Goal: Task Accomplishment & Management: Manage account settings

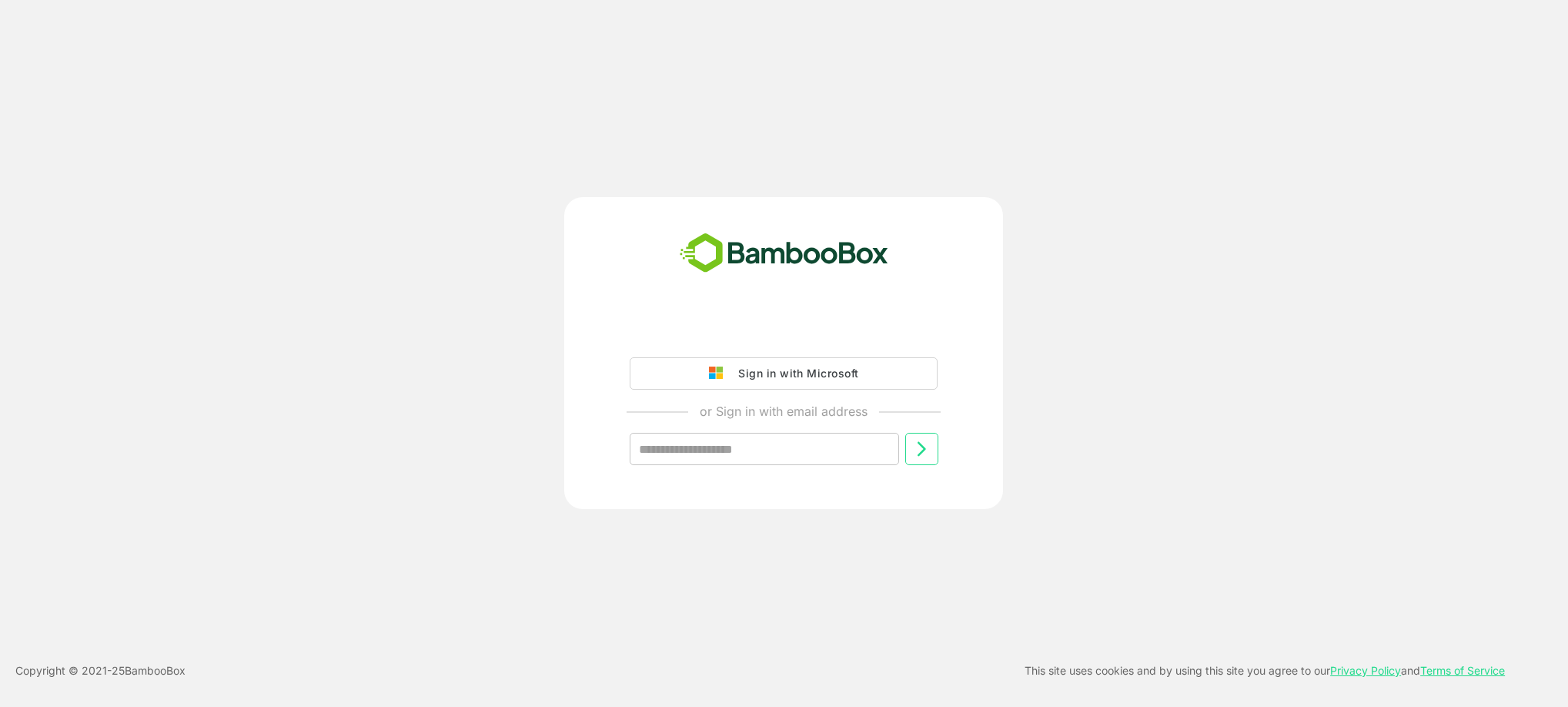
click at [795, 380] on div "Sign in with Microsoft" at bounding box center [794, 373] width 127 height 20
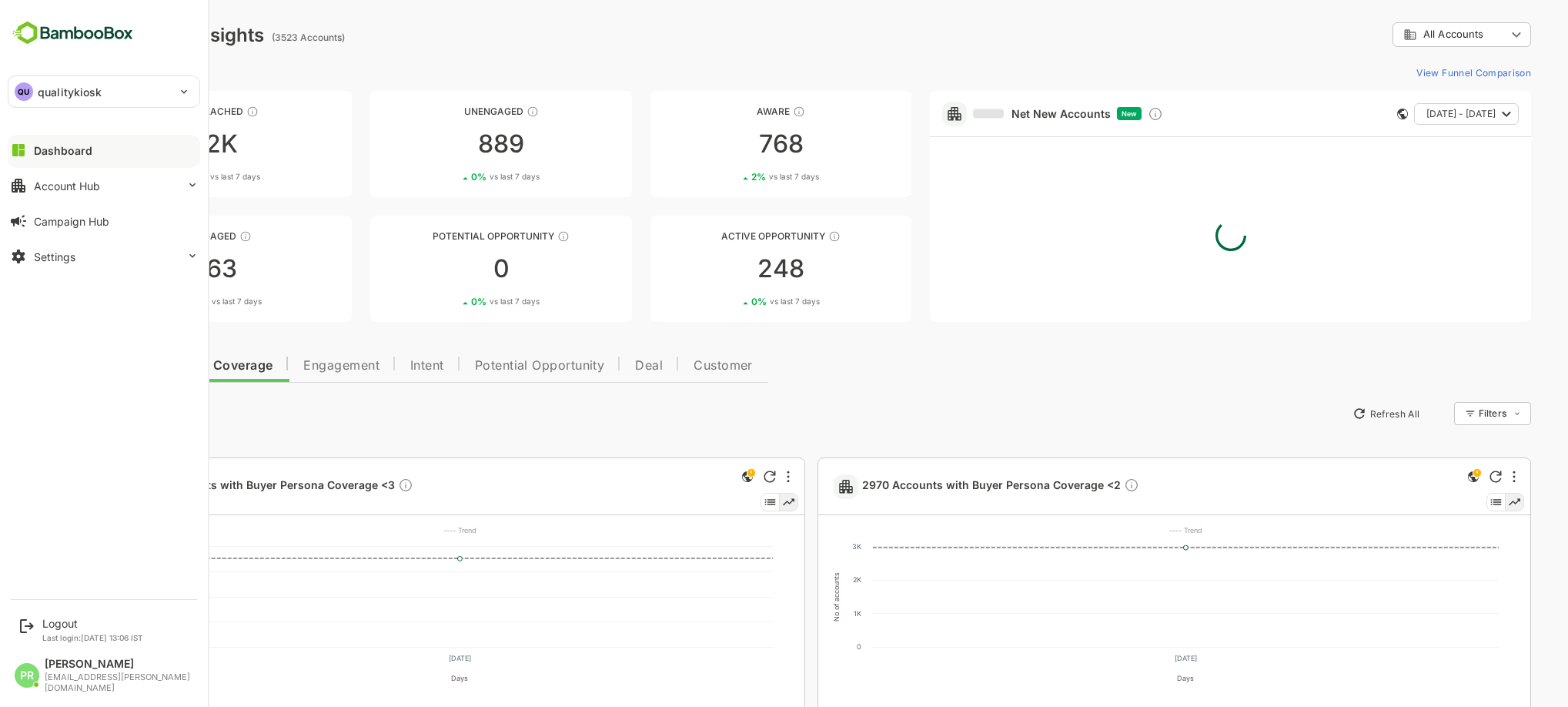
click at [85, 156] on div "Dashboard" at bounding box center [63, 151] width 59 height 13
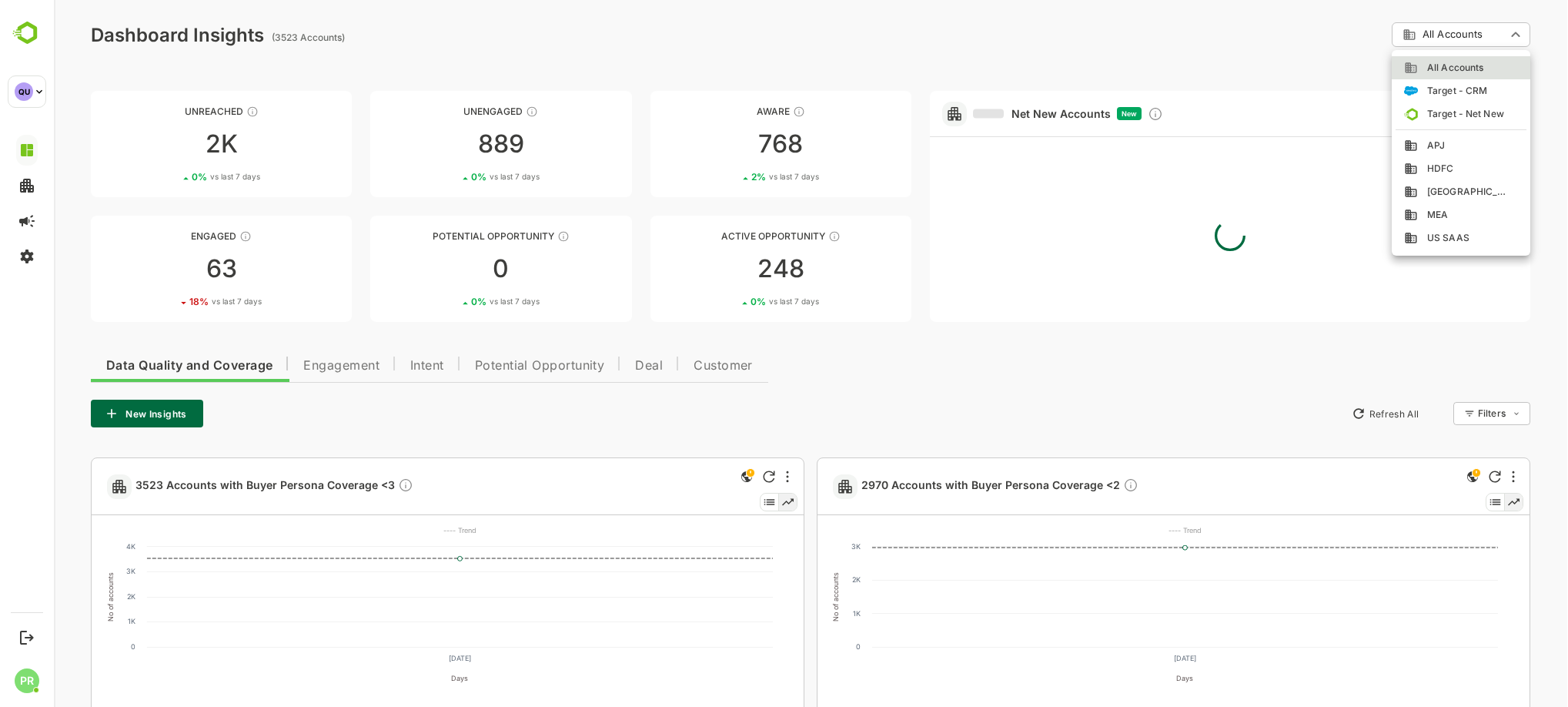
click at [1465, 149] on div "APJ" at bounding box center [1461, 145] width 114 height 14
type input "***"
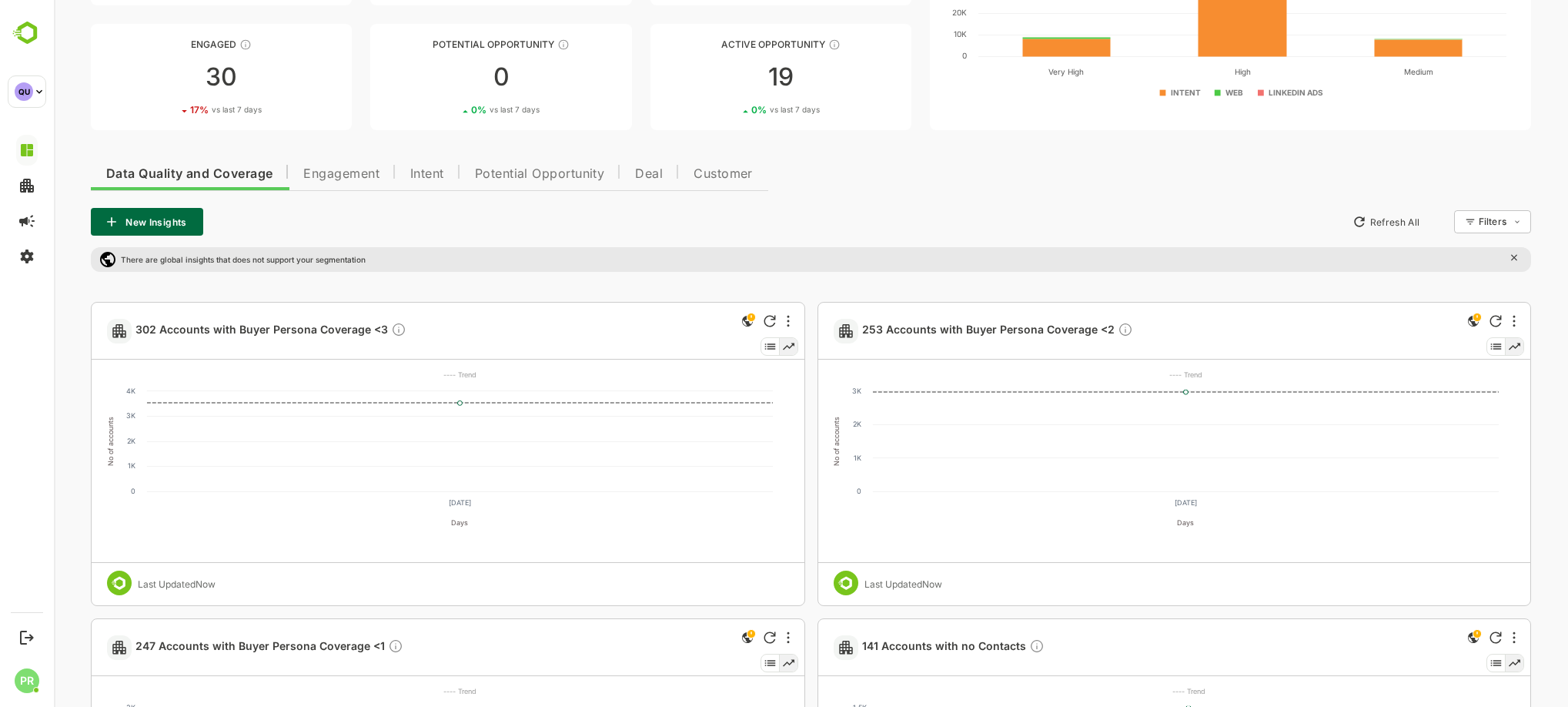
scroll to position [182, 0]
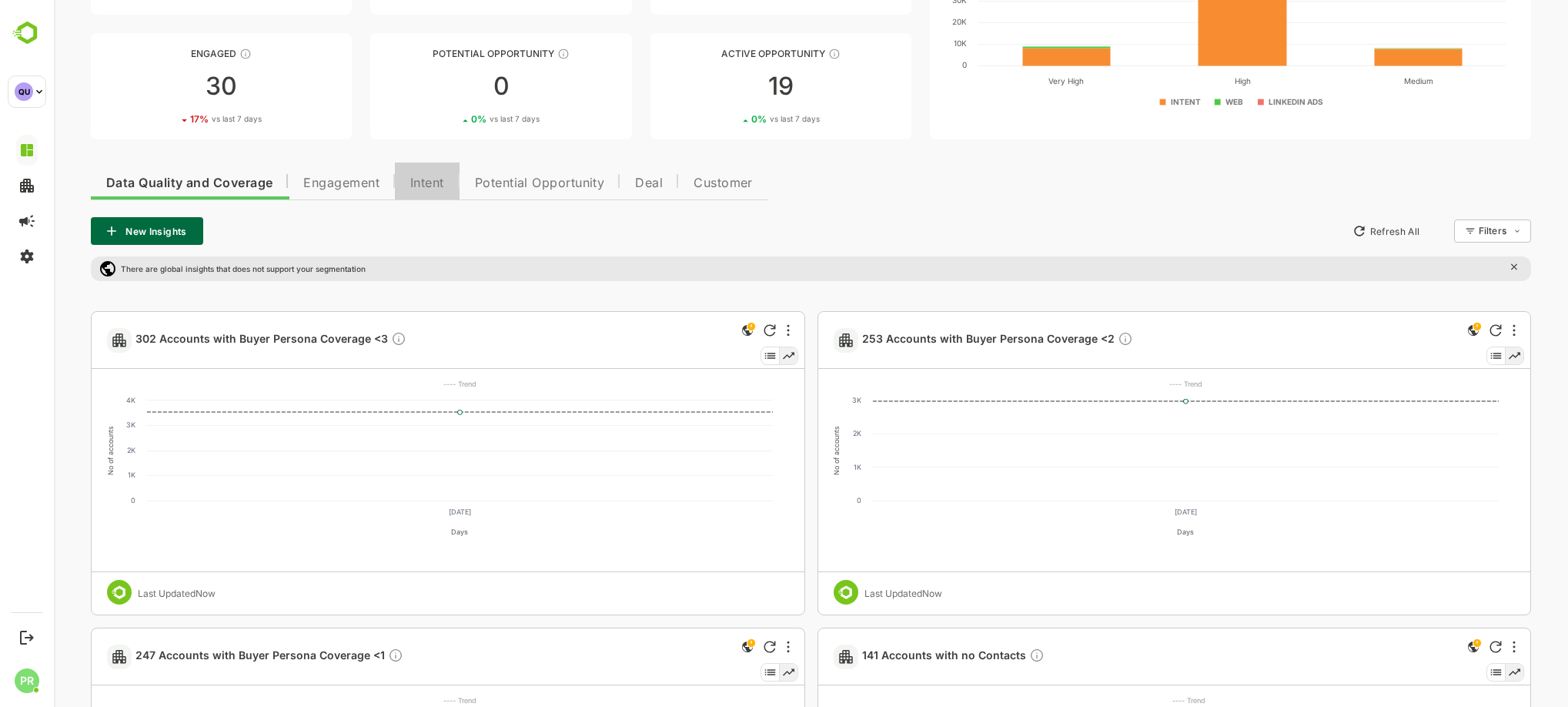
click at [430, 183] on span "Intent" at bounding box center [427, 183] width 34 height 12
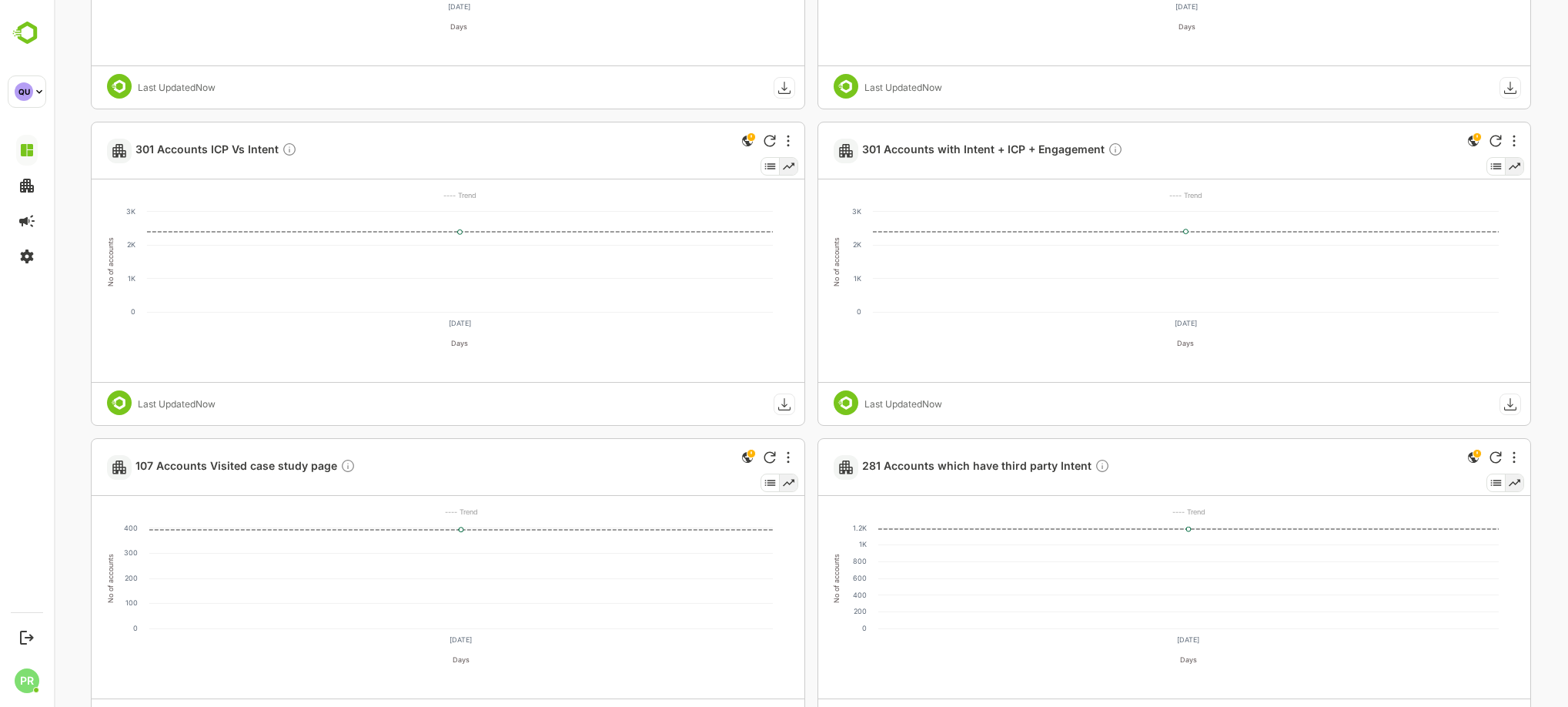
scroll to position [690, 0]
click at [944, 469] on span "281 Accounts which have third party Intent" at bounding box center [986, 466] width 248 height 17
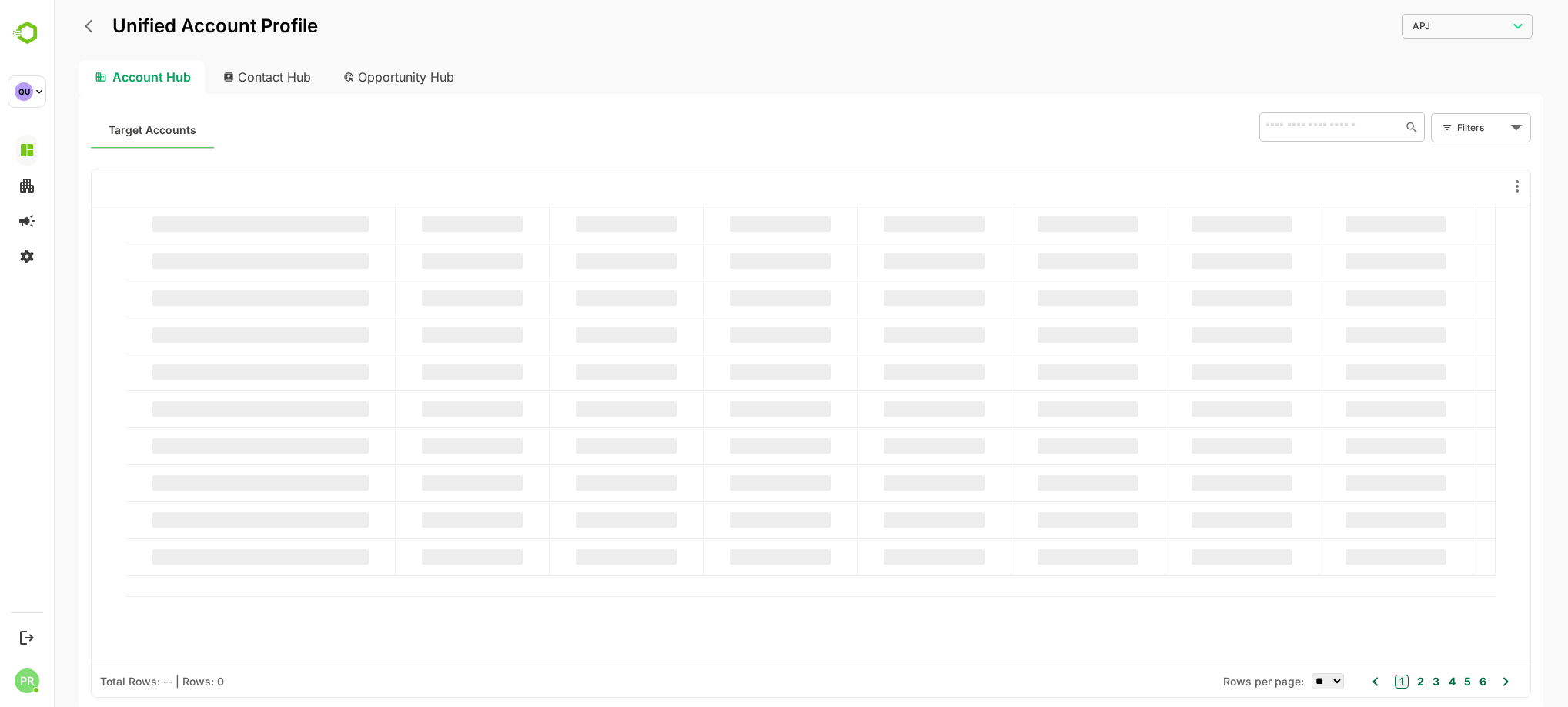
scroll to position [0, 0]
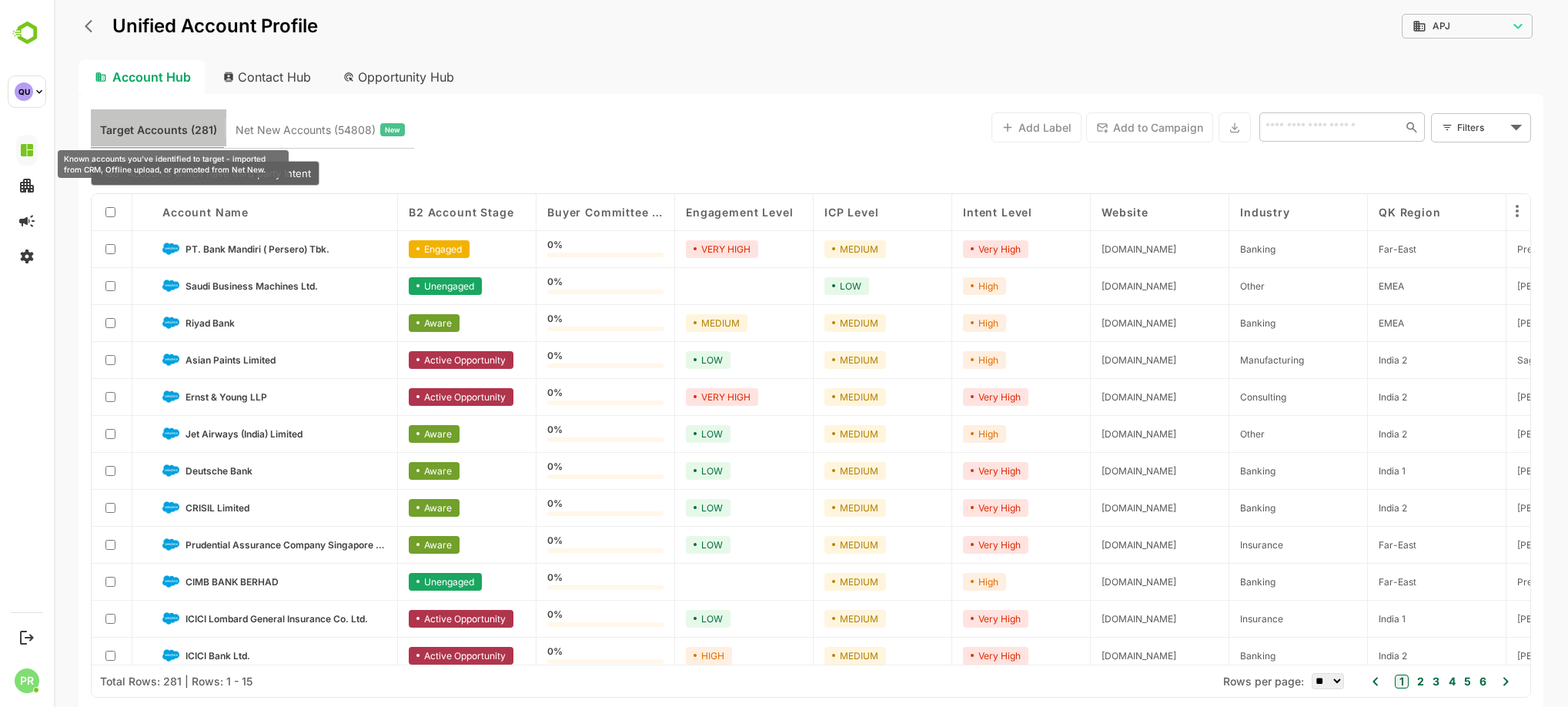
click at [176, 123] on span "Target Accounts (281)" at bounding box center [158, 130] width 117 height 20
click at [117, 205] on div at bounding box center [112, 212] width 18 height 15
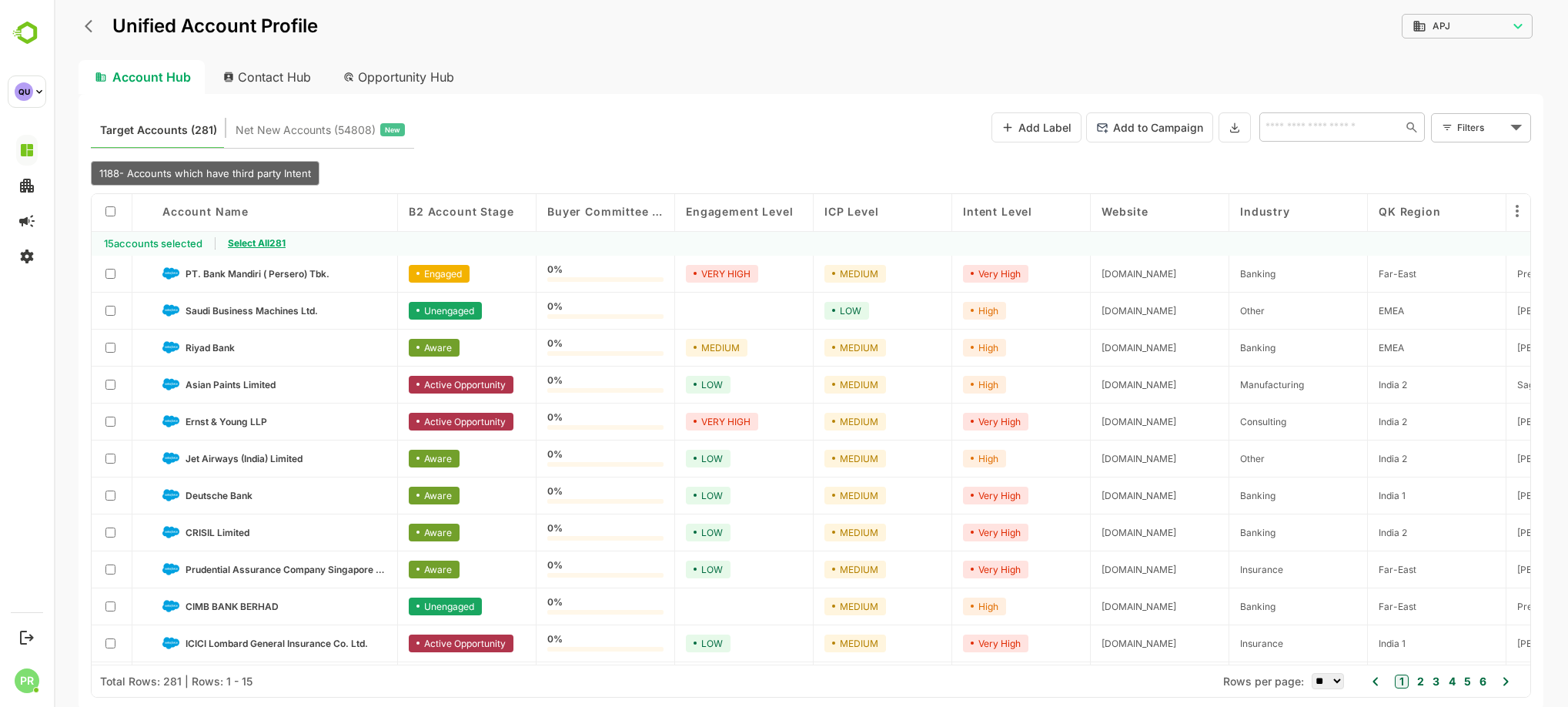
click at [272, 241] on span "Select All 281" at bounding box center [257, 243] width 58 height 12
click at [1229, 123] on icon at bounding box center [1235, 127] width 12 height 13
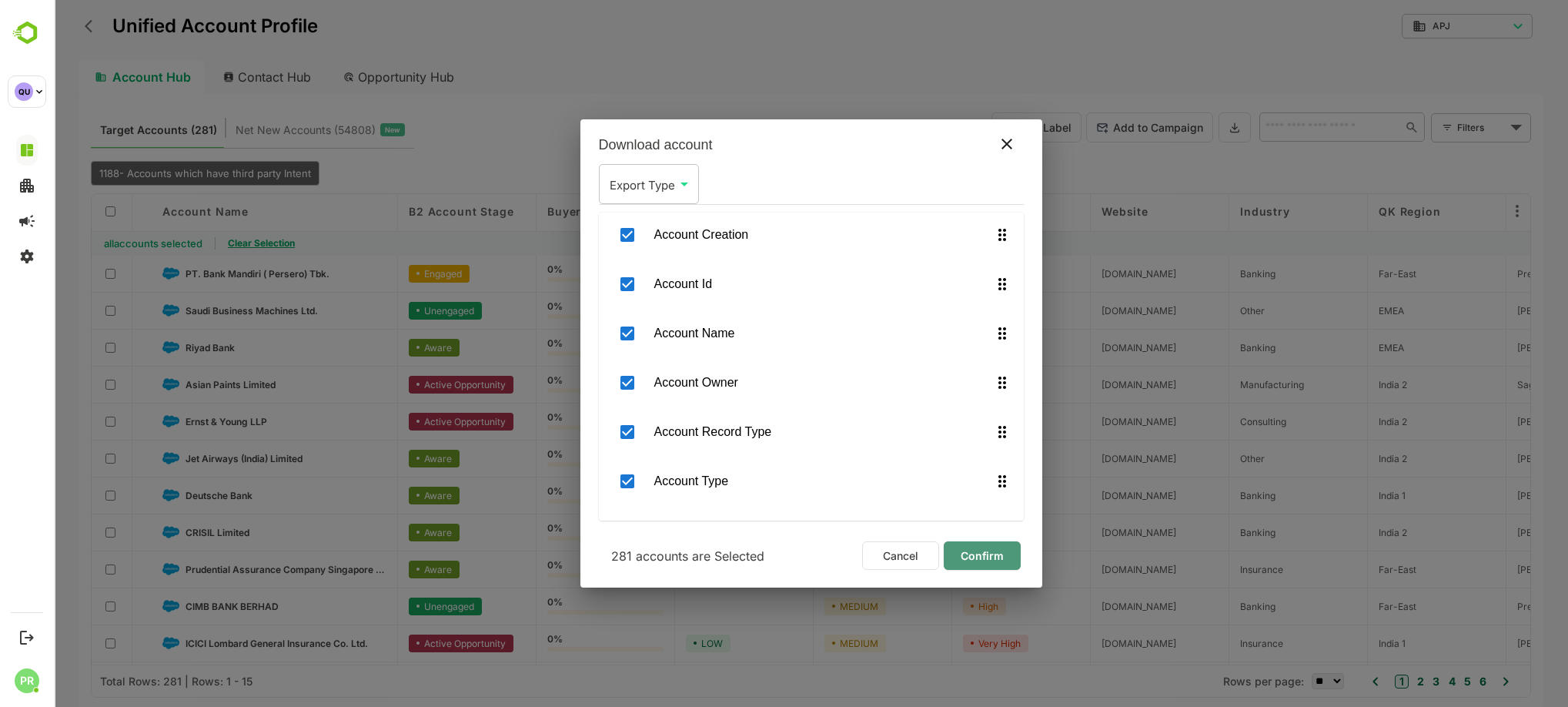
click at [990, 548] on span "Confirm" at bounding box center [981, 556] width 52 height 20
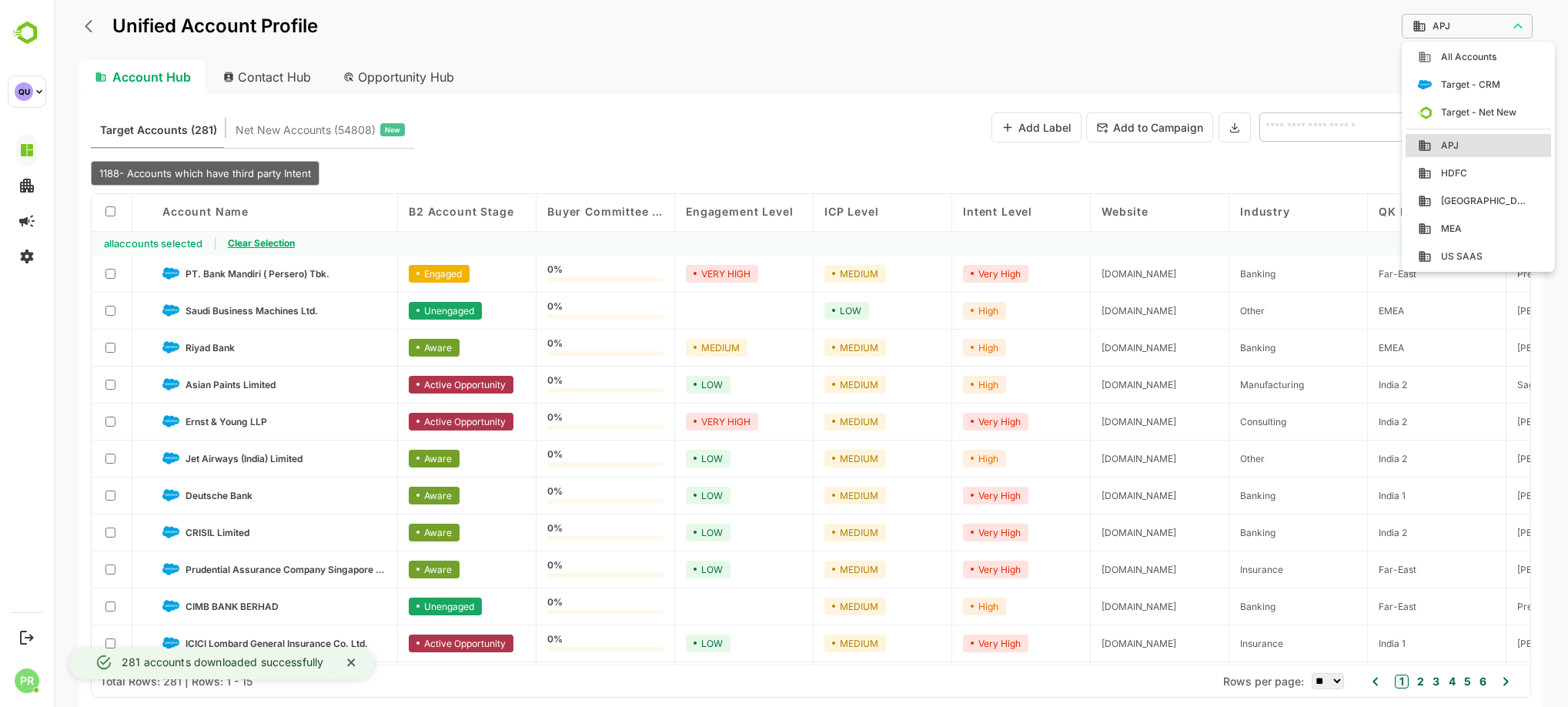
click at [1452, 32] on body "Unified Account Profile APJ *** ​ Account Hub Contact Hub Opportunity Hub Targe…" at bounding box center [811, 354] width 1514 height 707
click at [1487, 228] on div "MEA" at bounding box center [1479, 228] width 121 height 14
type input "***"
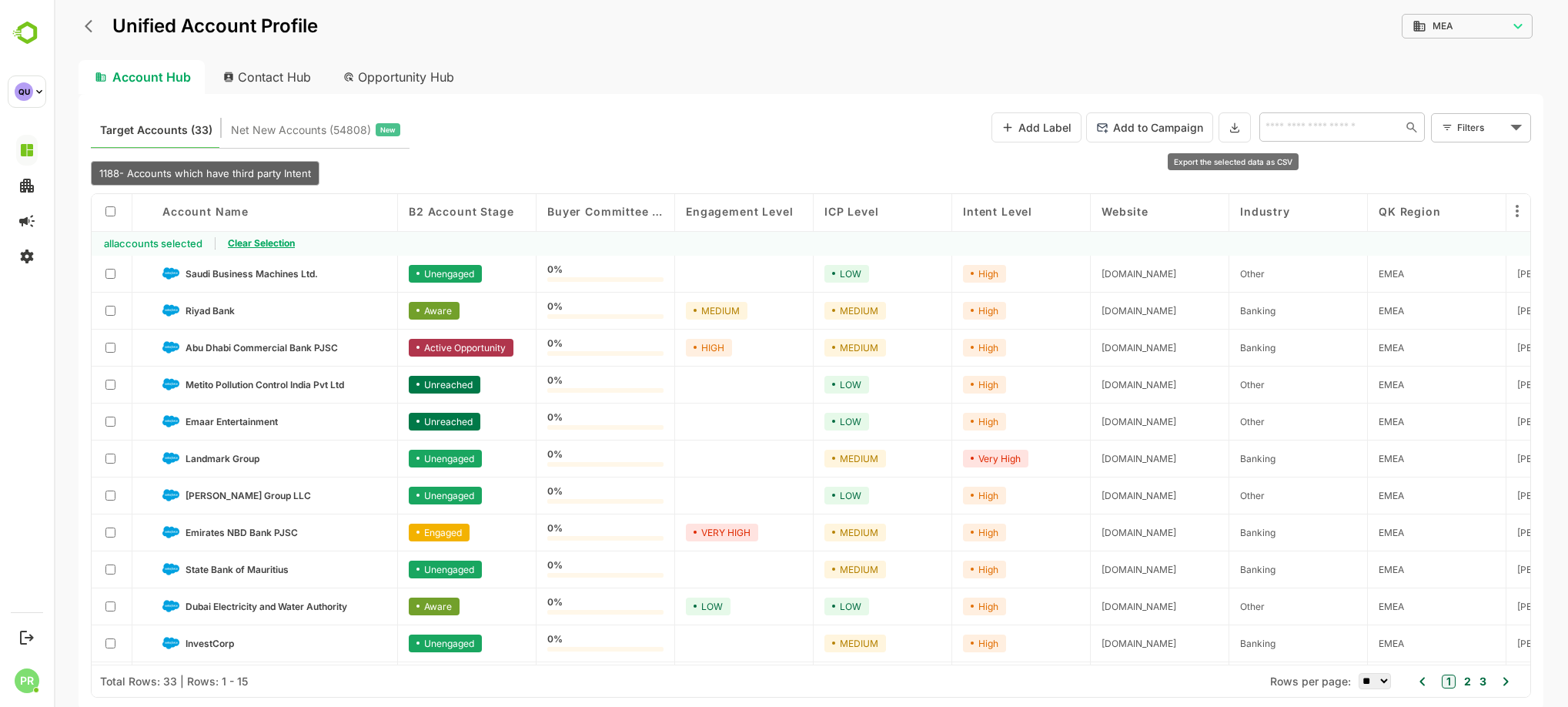
click at [1243, 121] on button at bounding box center [1235, 127] width 32 height 30
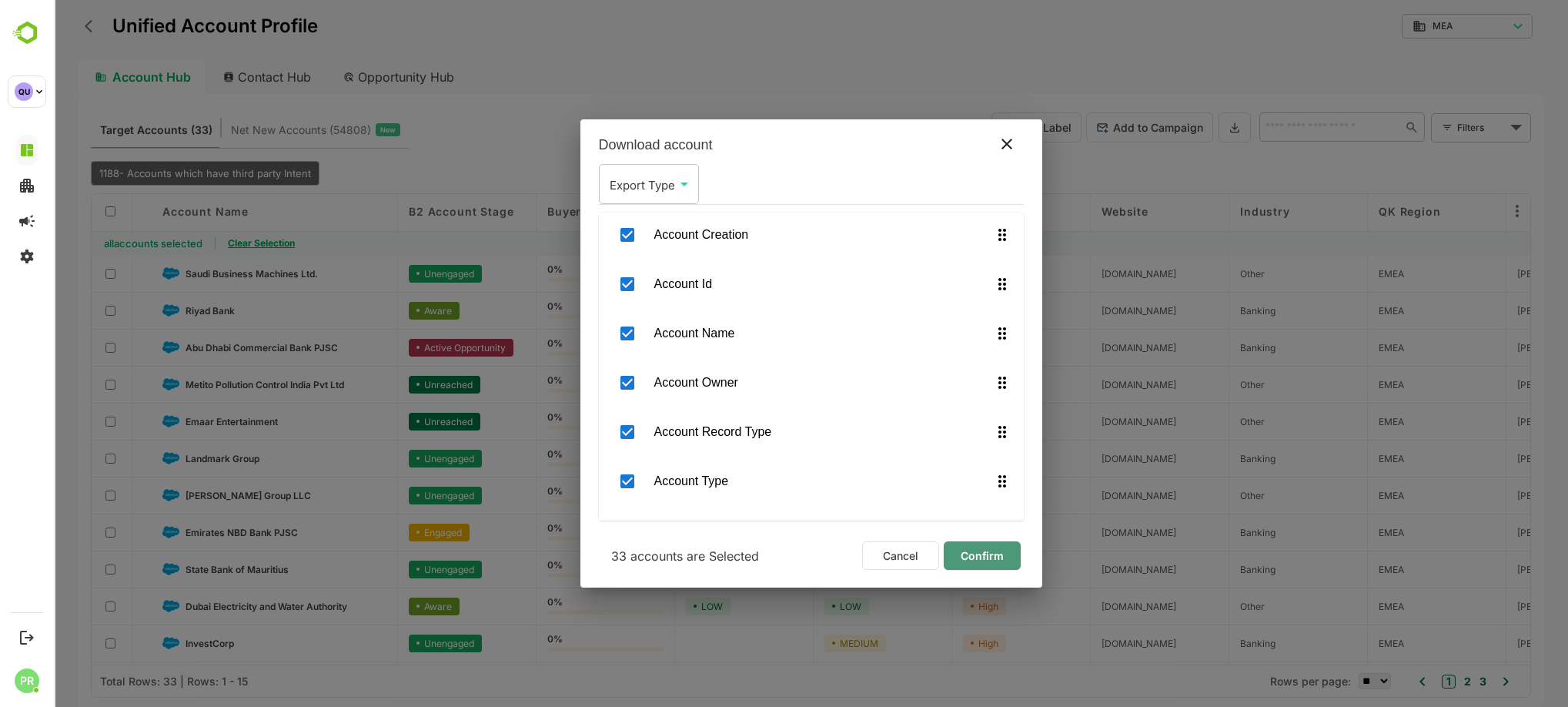
click at [976, 551] on span "Confirm" at bounding box center [981, 556] width 52 height 20
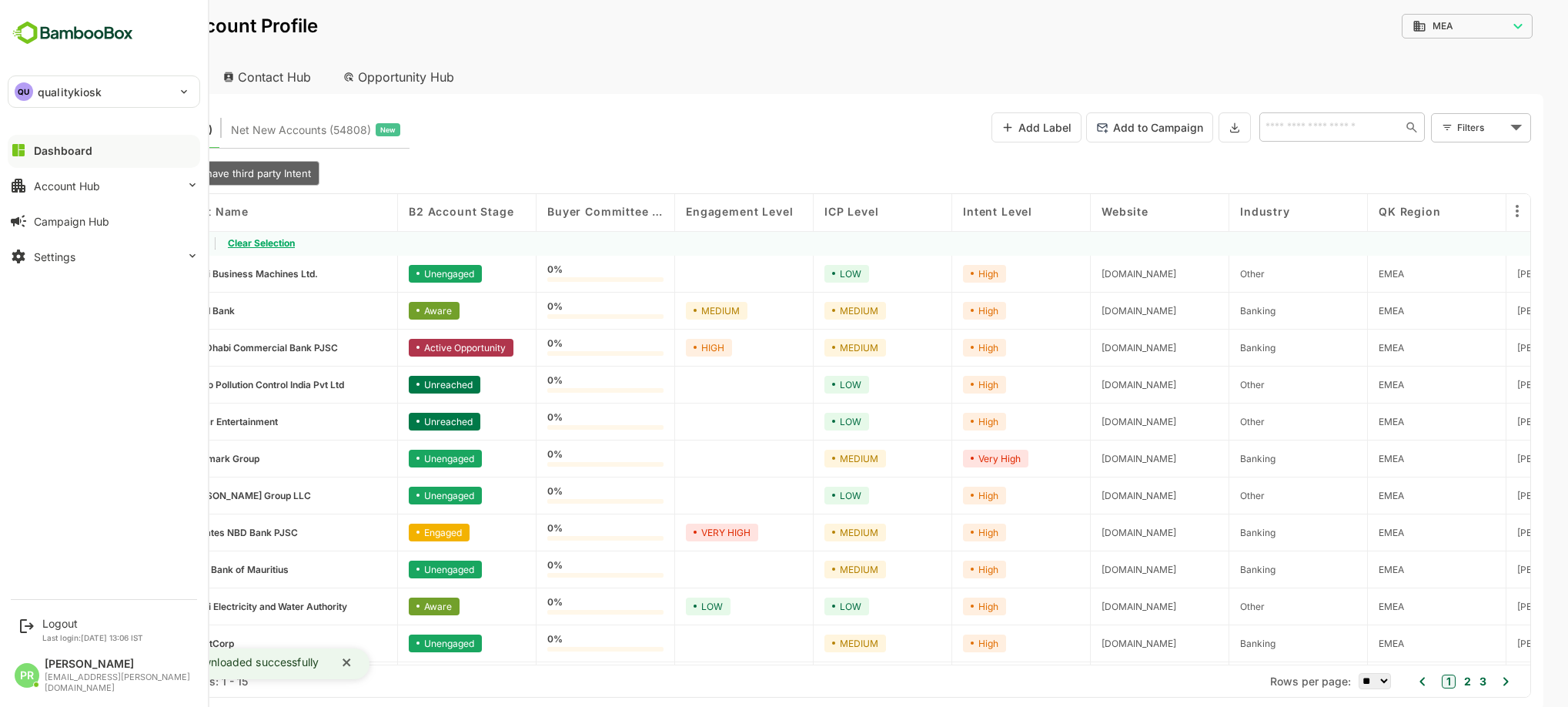
click at [51, 148] on div "Dashboard" at bounding box center [63, 151] width 59 height 13
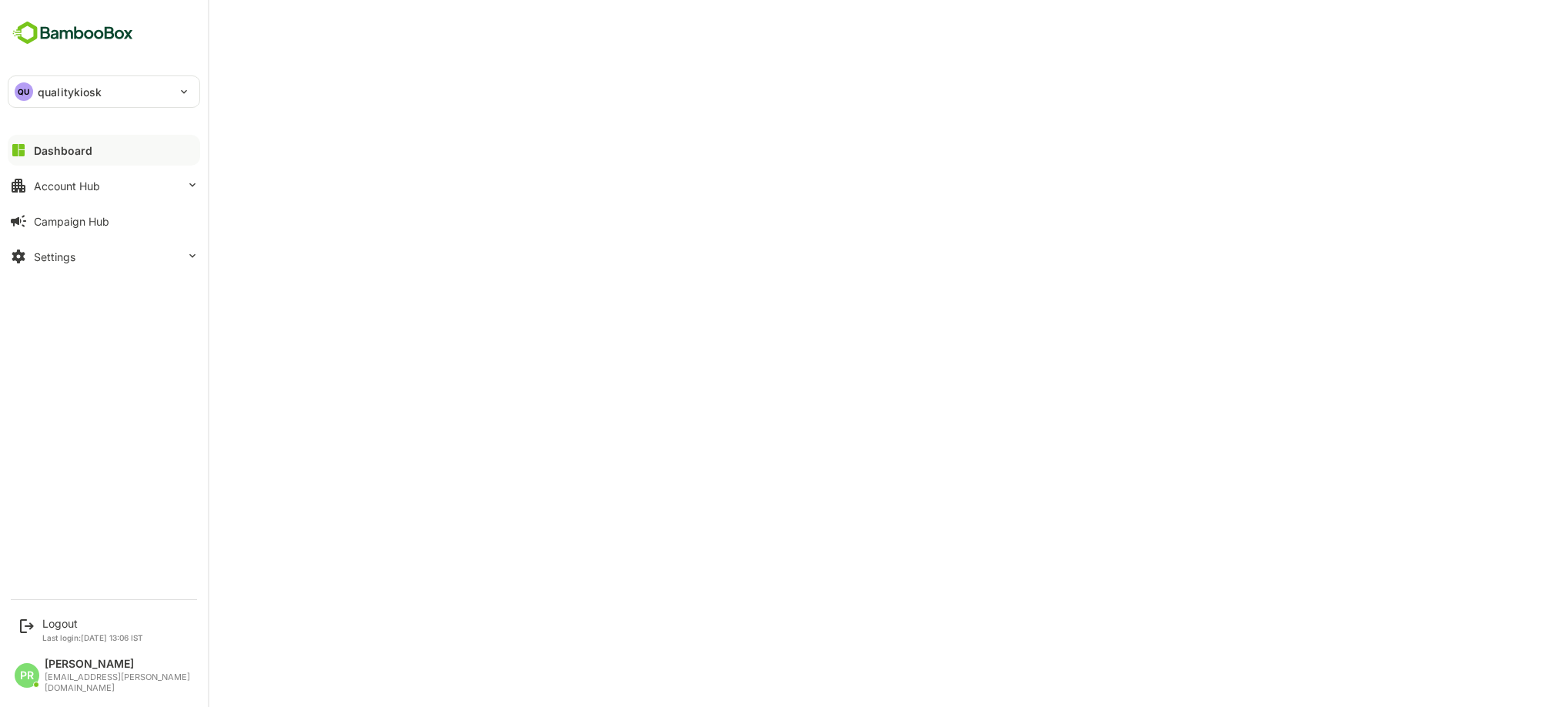
click at [51, 148] on div "Dashboard" at bounding box center [63, 151] width 59 height 13
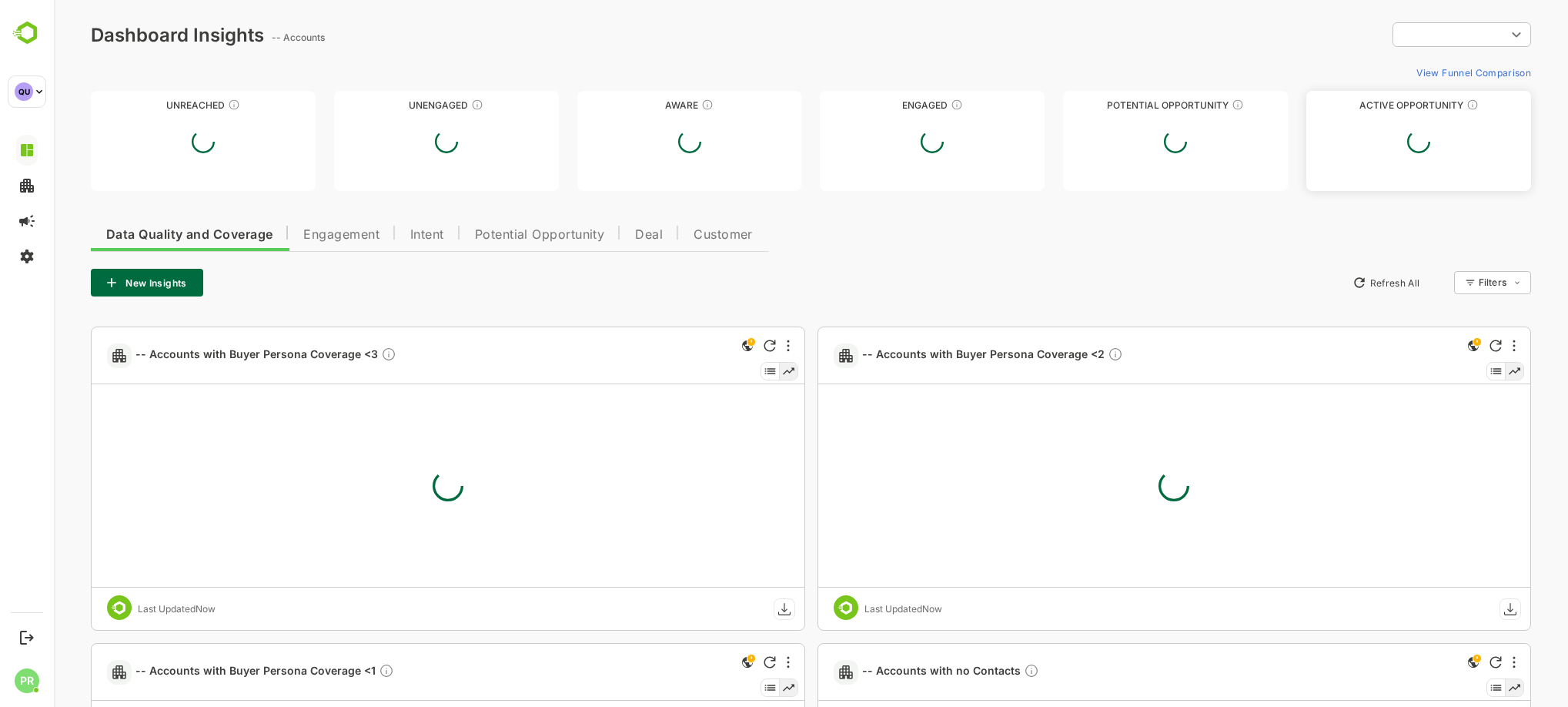
type input "***"
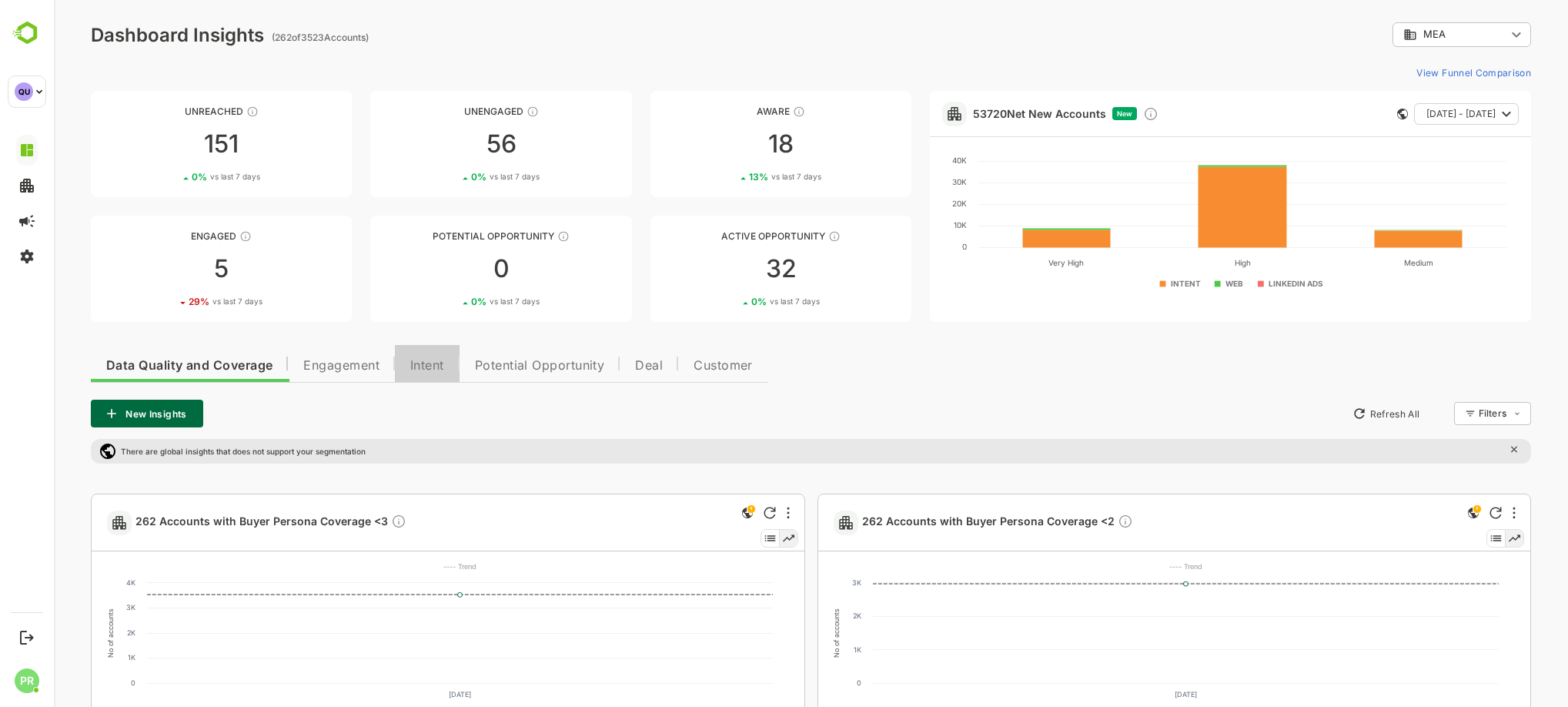
click at [448, 357] on button "Intent" at bounding box center [427, 363] width 65 height 37
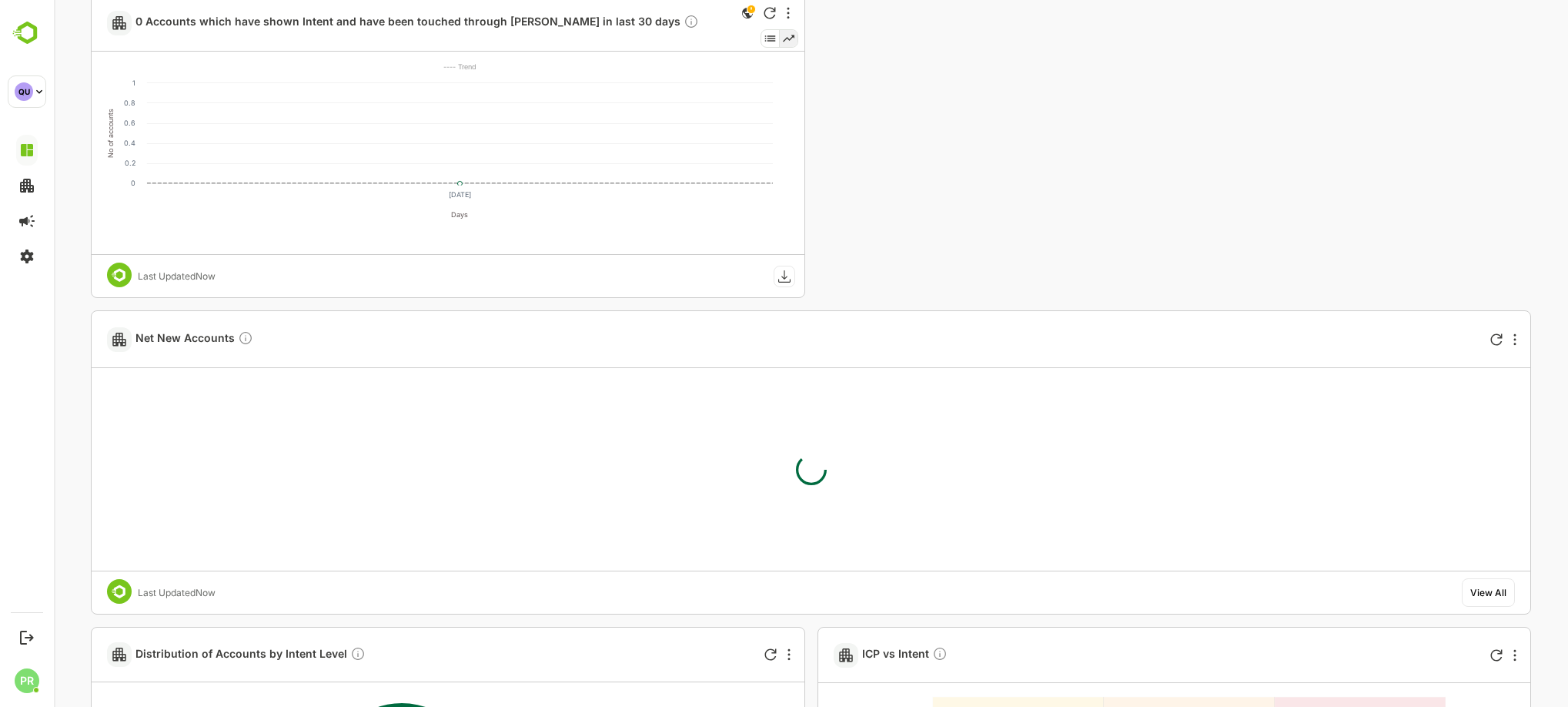
scroll to position [1768, 0]
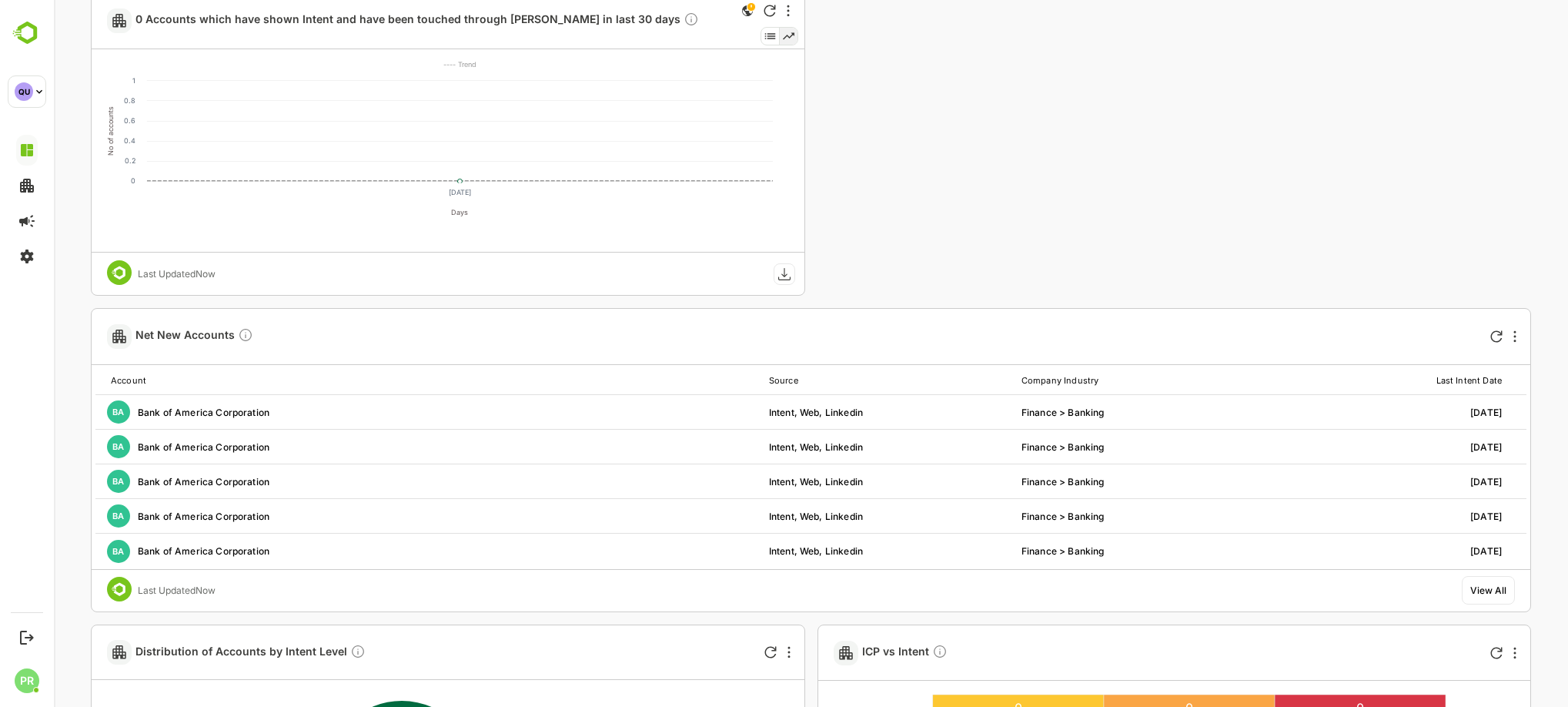
click at [1487, 579] on div "View All" at bounding box center [1489, 590] width 53 height 28
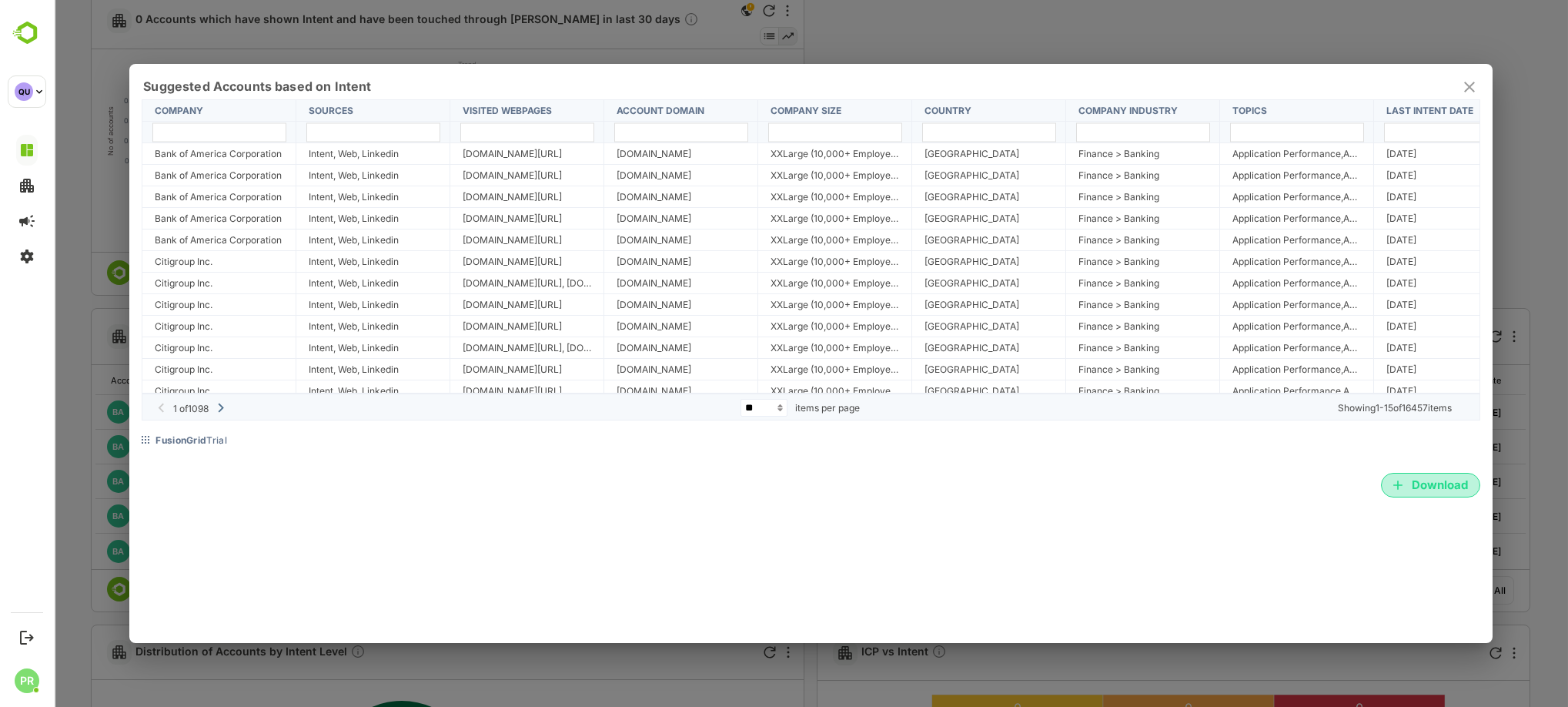
click at [1431, 483] on span "Download" at bounding box center [1431, 485] width 74 height 20
